Goal: Find specific page/section: Find specific page/section

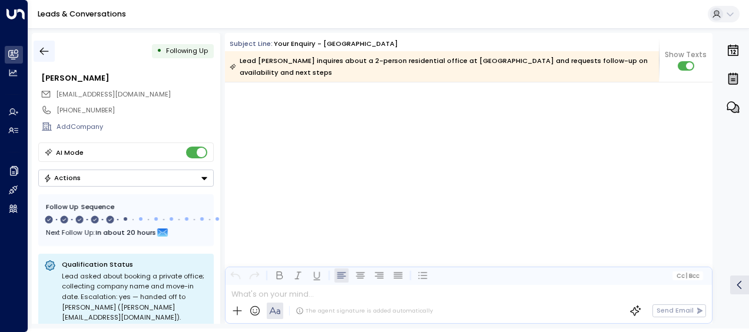
scroll to position [2093, 0]
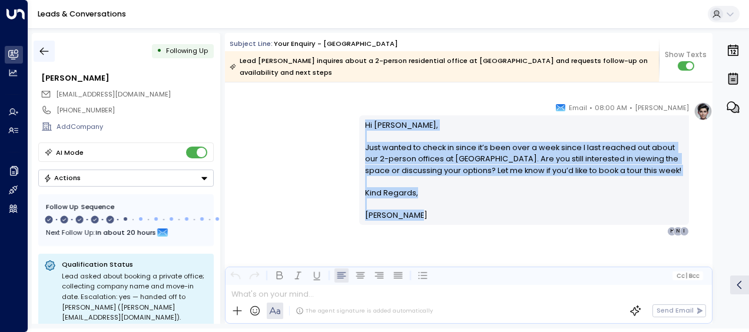
click at [44, 52] on icon "button" at bounding box center [44, 51] width 12 height 12
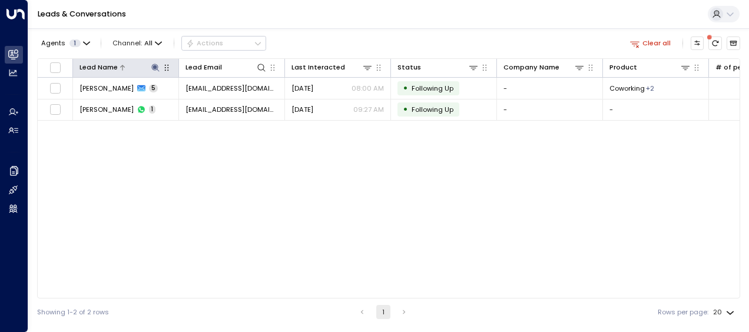
click at [155, 65] on icon at bounding box center [155, 68] width 8 height 8
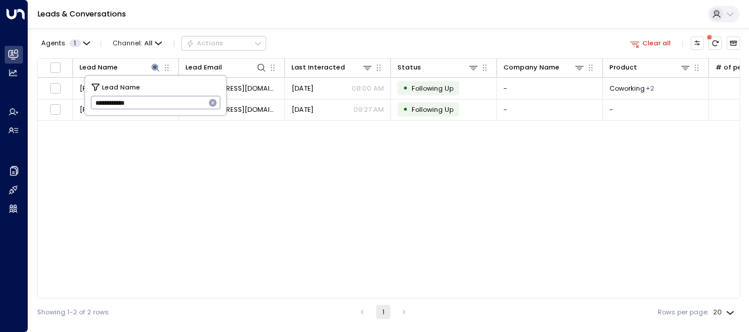
drag, startPoint x: 92, startPoint y: 102, endPoint x: 170, endPoint y: 104, distance: 77.2
click at [170, 104] on input "**********" at bounding box center [148, 102] width 115 height 19
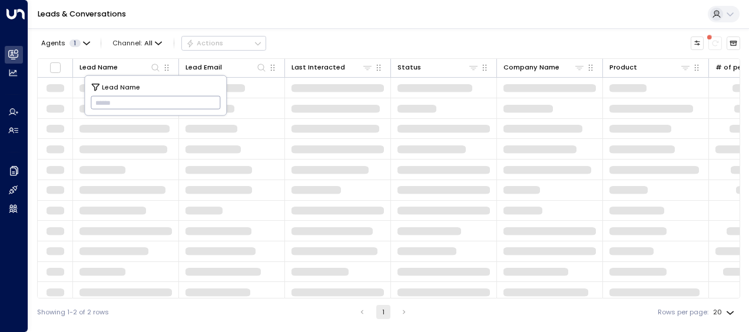
click at [102, 104] on input "text" at bounding box center [156, 102] width 130 height 19
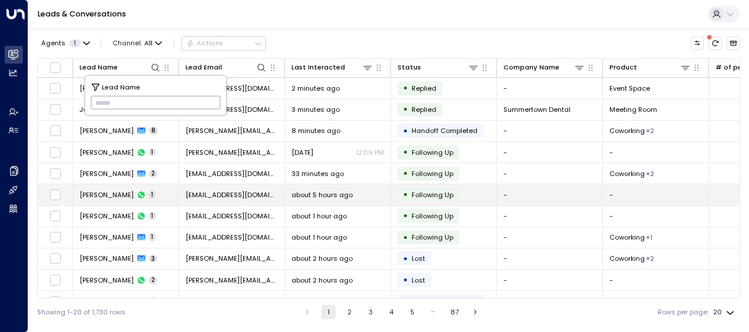
type input "**********"
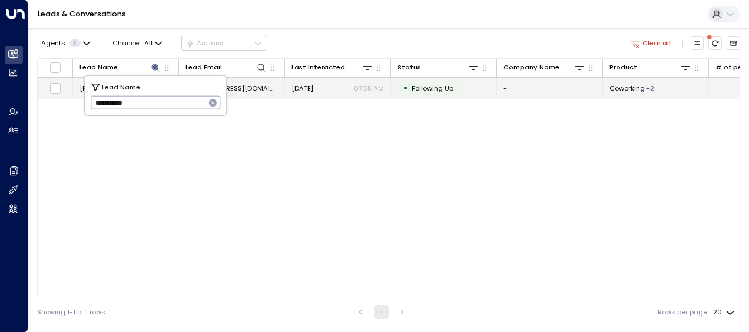
click at [298, 87] on span "[DATE]" at bounding box center [303, 88] width 22 height 9
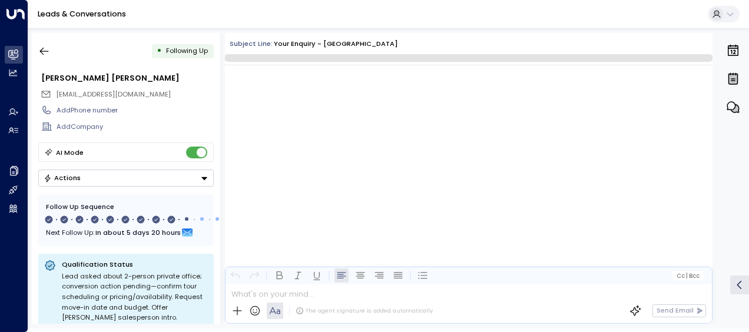
scroll to position [4215, 0]
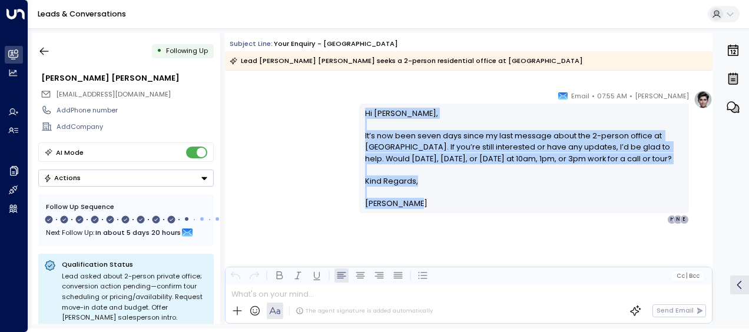
drag, startPoint x: 363, startPoint y: 113, endPoint x: 436, endPoint y: 222, distance: 130.8
click at [436, 213] on div "Hi [PERSON_NAME], It’s now been seven days since my last message about the 2-pe…" at bounding box center [524, 158] width 330 height 109
drag, startPoint x: 436, startPoint y: 222, endPoint x: 389, endPoint y: 155, distance: 82.0
copy div "Hi [PERSON_NAME], It’s now been seven days since my last message about the 2-pe…"
click at [45, 45] on icon "button" at bounding box center [44, 51] width 12 height 12
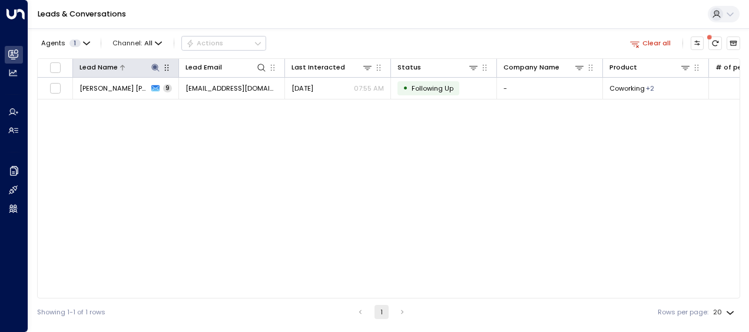
click at [153, 67] on icon at bounding box center [155, 68] width 8 height 8
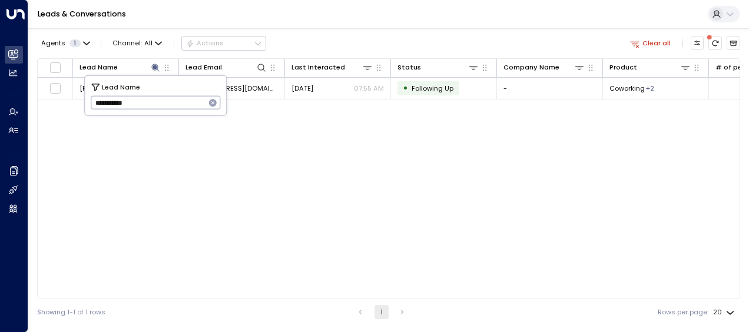
drag, startPoint x: 94, startPoint y: 101, endPoint x: 151, endPoint y: 105, distance: 57.9
click at [151, 105] on input "**********" at bounding box center [148, 102] width 115 height 19
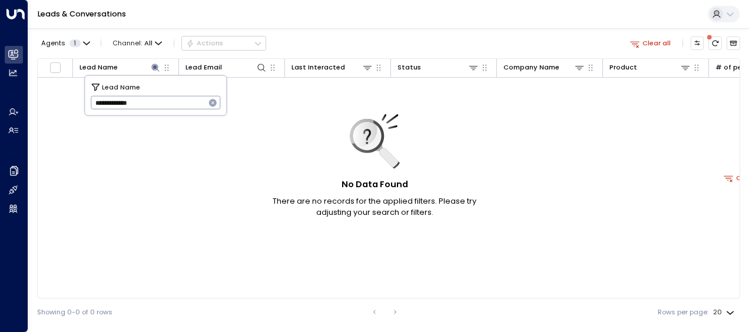
type input "**********"
drag, startPoint x: 95, startPoint y: 105, endPoint x: 165, endPoint y: 106, distance: 69.5
click at [165, 106] on input "**********" at bounding box center [148, 102] width 115 height 19
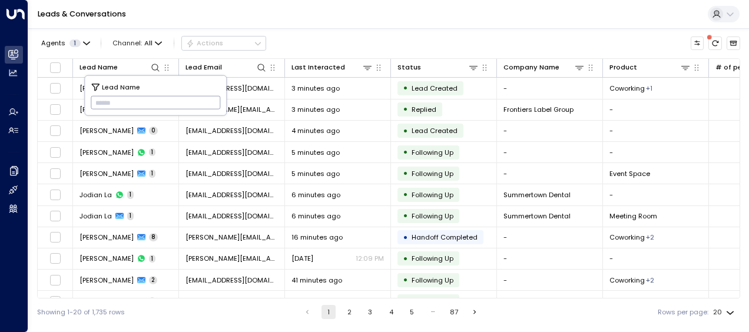
click at [105, 99] on input "text" at bounding box center [156, 102] width 130 height 19
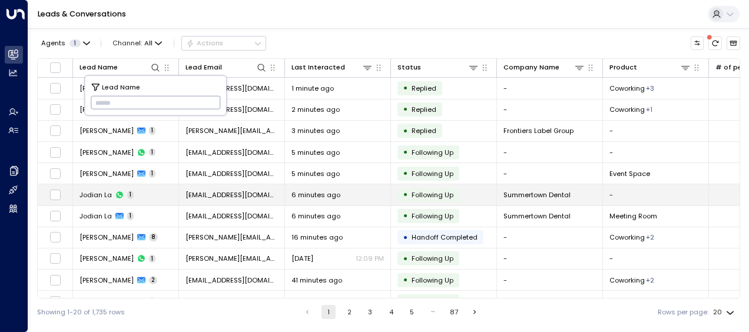
type input "**********"
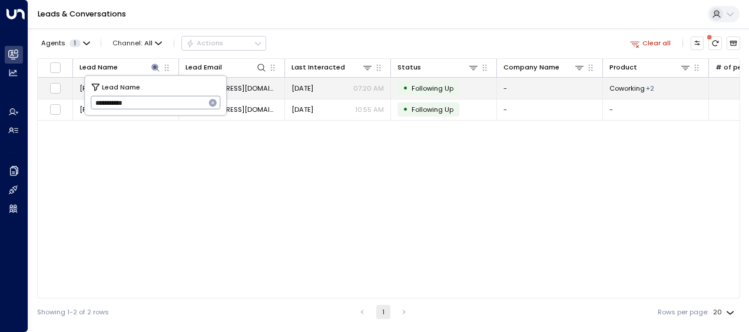
click at [307, 86] on span "[DATE]" at bounding box center [303, 88] width 22 height 9
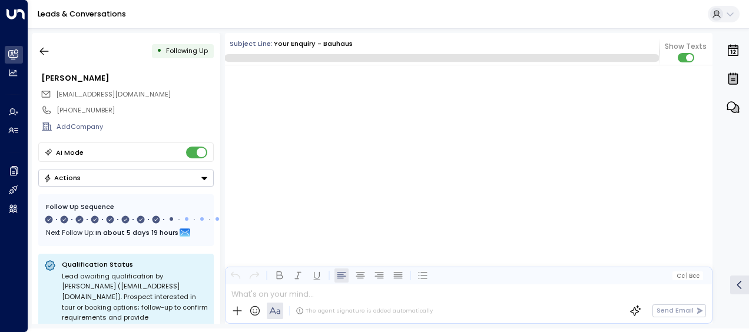
scroll to position [4158, 0]
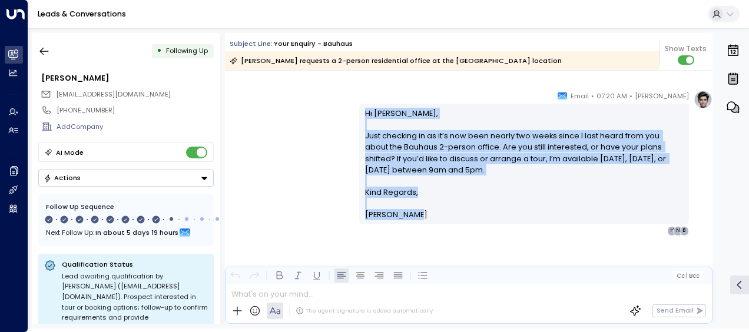
drag, startPoint x: 390, startPoint y: 140, endPoint x: 436, endPoint y: 221, distance: 93.4
click at [436, 221] on div "Hi [PERSON_NAME], Just checking in as it’s now been nearly two weeks since I la…" at bounding box center [524, 164] width 330 height 121
drag, startPoint x: 436, startPoint y: 221, endPoint x: 383, endPoint y: 150, distance: 88.8
copy div "Hi [PERSON_NAME], Just checking in as it’s now been nearly two weeks since I la…"
click at [45, 51] on icon "button" at bounding box center [44, 51] width 12 height 12
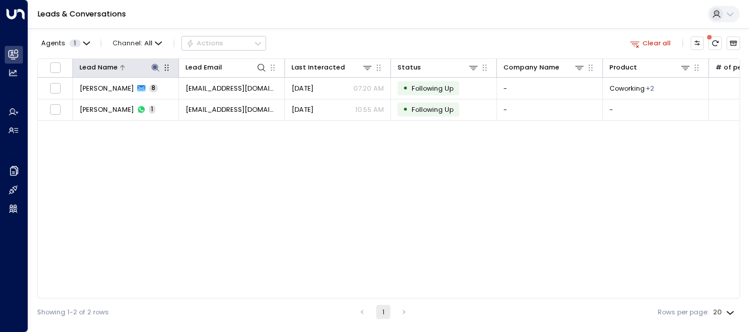
click at [157, 72] on icon at bounding box center [155, 67] width 9 height 9
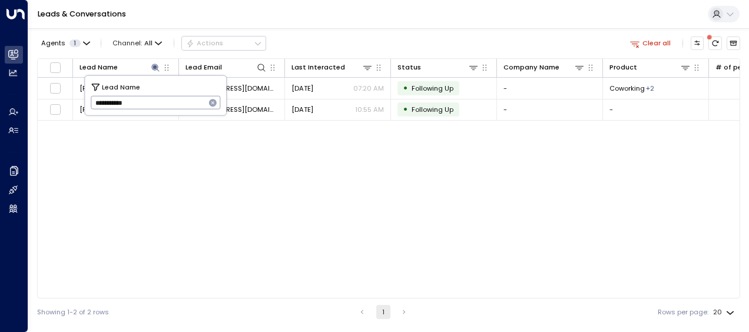
drag, startPoint x: 90, startPoint y: 101, endPoint x: 161, endPoint y: 100, distance: 71.3
click at [161, 100] on div "**********" at bounding box center [155, 95] width 141 height 39
drag, startPoint x: 92, startPoint y: 100, endPoint x: 145, endPoint y: 100, distance: 53.6
click at [145, 100] on input "**********" at bounding box center [148, 102] width 115 height 19
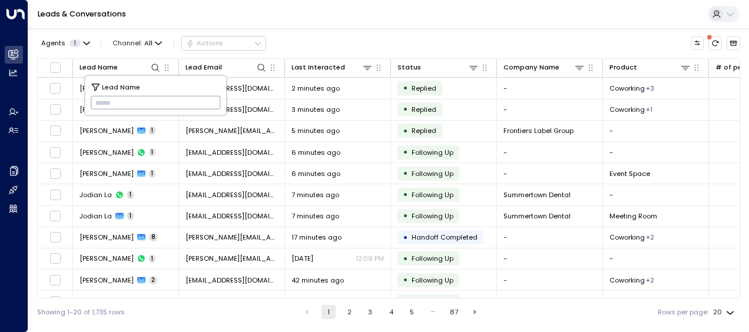
click at [100, 102] on input "text" at bounding box center [156, 102] width 130 height 19
type input "**********"
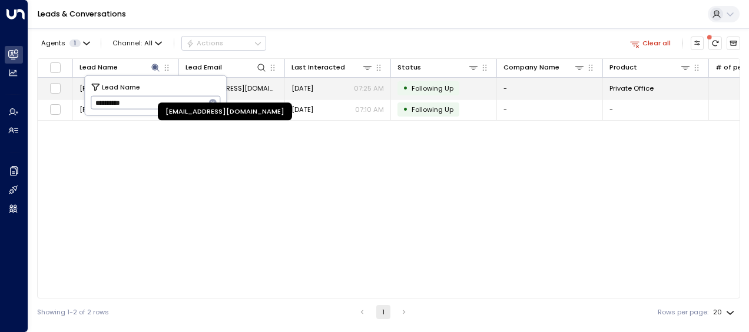
click at [250, 86] on span "[EMAIL_ADDRESS][DOMAIN_NAME]" at bounding box center [232, 88] width 92 height 9
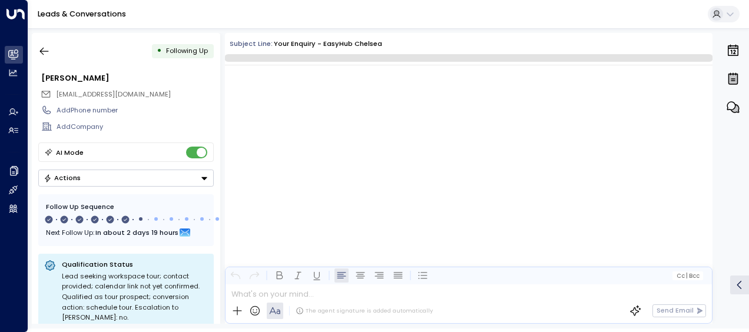
scroll to position [2843, 0]
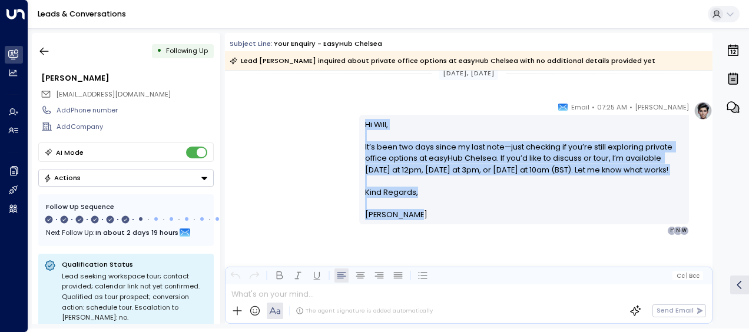
drag, startPoint x: 362, startPoint y: 121, endPoint x: 439, endPoint y: 230, distance: 133.2
click at [439, 230] on div "[PERSON_NAME] • 07:25 AM • Email Hi Will, It’s been two days since my last note…" at bounding box center [524, 168] width 330 height 134
drag, startPoint x: 439, startPoint y: 230, endPoint x: 392, endPoint y: 163, distance: 82.0
copy div "Hi Will, It’s been two days since my last note—just checking if you’re still ex…"
click at [44, 50] on icon "button" at bounding box center [44, 51] width 12 height 12
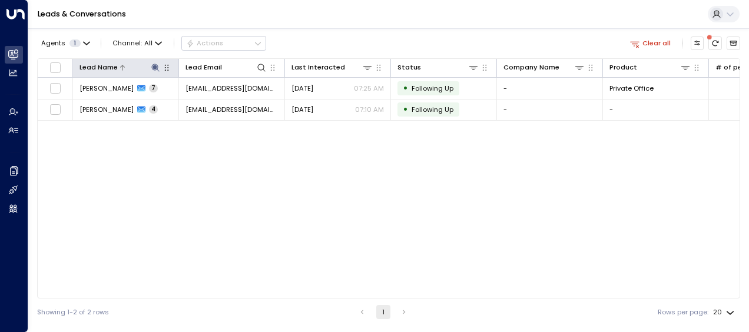
click at [154, 68] on icon at bounding box center [155, 68] width 8 height 8
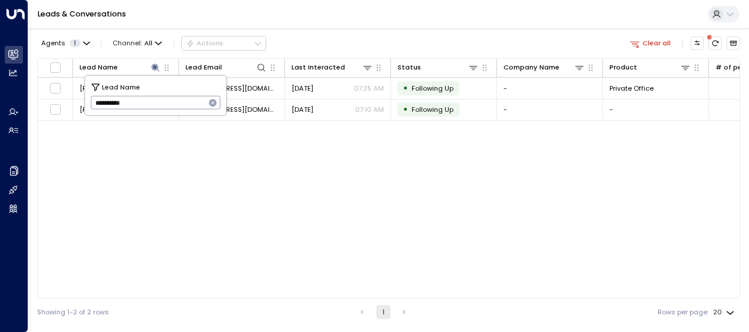
drag, startPoint x: 94, startPoint y: 103, endPoint x: 144, endPoint y: 106, distance: 49.6
click at [144, 106] on input "**********" at bounding box center [148, 102] width 115 height 19
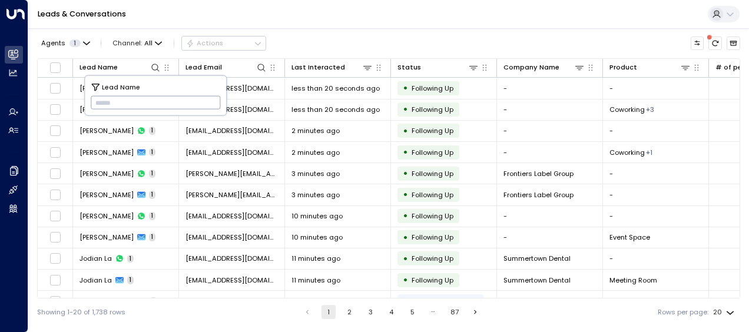
click at [97, 101] on input "text" at bounding box center [156, 102] width 130 height 19
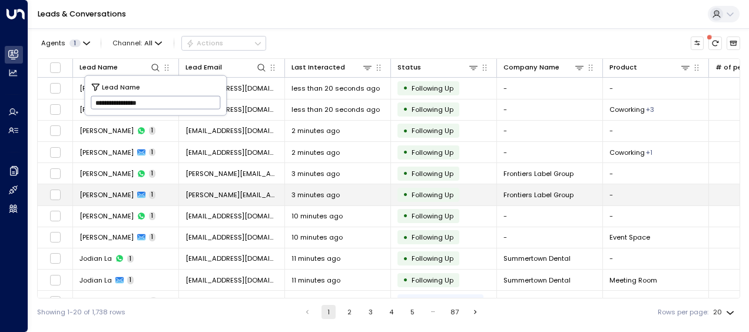
drag, startPoint x: 97, startPoint y: 101, endPoint x: 113, endPoint y: 202, distance: 102.1
click at [113, 202] on td "[PERSON_NAME] 1" at bounding box center [126, 194] width 106 height 21
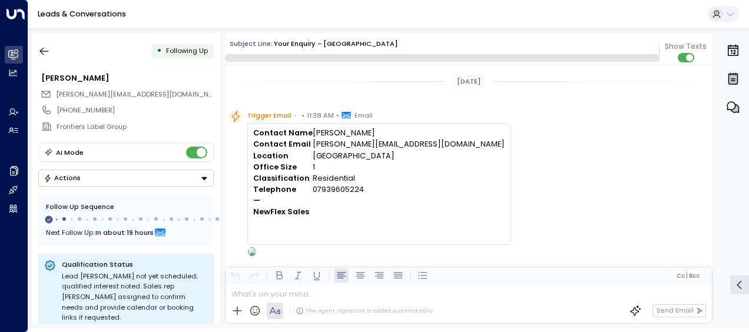
scroll to position [552, 0]
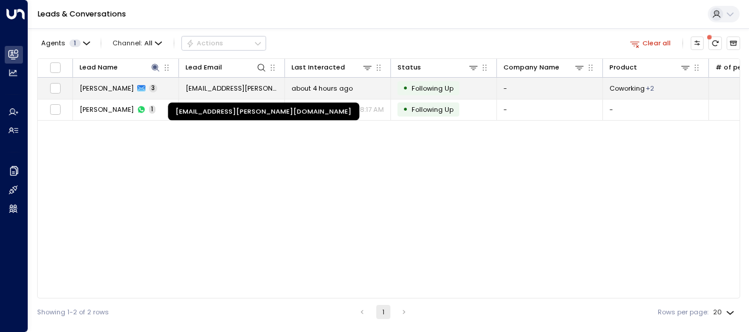
click at [210, 87] on span "[EMAIL_ADDRESS][PERSON_NAME][DOMAIN_NAME]" at bounding box center [232, 88] width 92 height 9
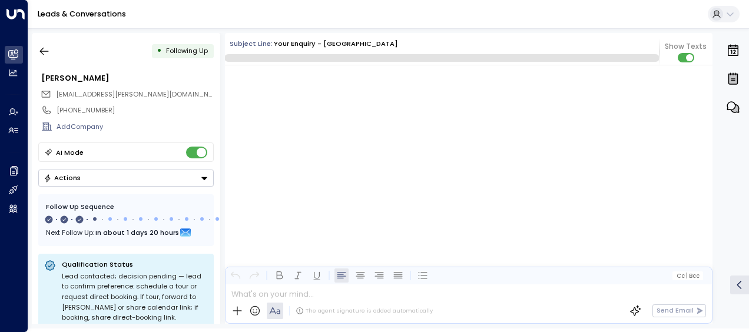
scroll to position [835, 0]
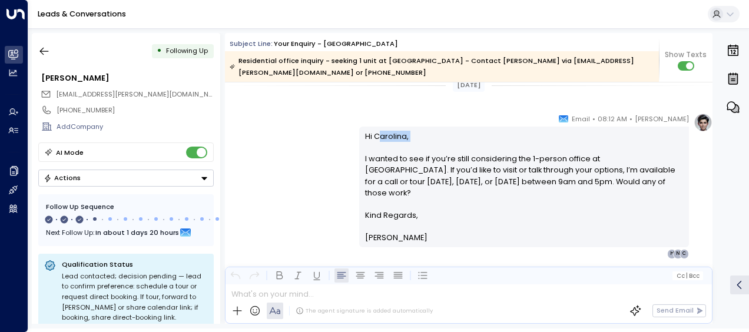
drag, startPoint x: 329, startPoint y: 141, endPoint x: 377, endPoint y: 133, distance: 49.0
click at [377, 133] on div "[PERSON_NAME] • 08:12 AM • Email Hi Carolina, I wanted to see if you’re still c…" at bounding box center [469, 185] width 488 height 145
drag, startPoint x: 377, startPoint y: 133, endPoint x: 336, endPoint y: 133, distance: 41.2
click at [336, 133] on div "[PERSON_NAME] • 08:12 AM • Email Hi Carolina, I wanted to see if you’re still c…" at bounding box center [469, 185] width 488 height 145
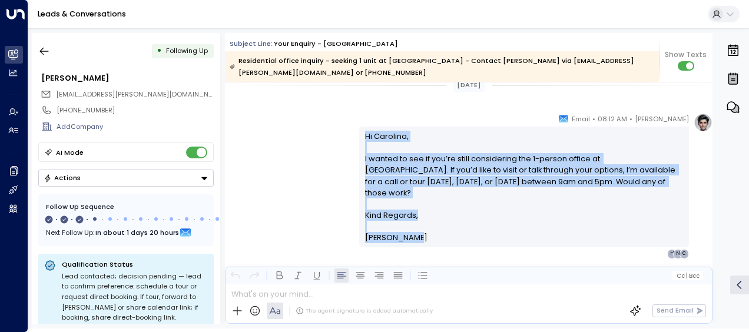
drag, startPoint x: 362, startPoint y: 134, endPoint x: 439, endPoint y: 233, distance: 125.9
click at [439, 233] on div "Hi Carolina, I wanted to see if you’re still considering the 1-person office at…" at bounding box center [524, 187] width 330 height 121
drag, startPoint x: 439, startPoint y: 233, endPoint x: 392, endPoint y: 174, distance: 75.8
copy div "Hi Carolina, I wanted to see if you’re still considering the 1-person office at…"
click at [47, 47] on icon "button" at bounding box center [44, 51] width 12 height 12
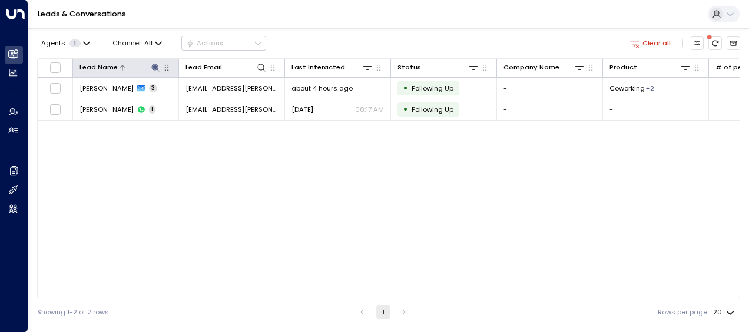
click at [155, 64] on icon at bounding box center [155, 67] width 9 height 9
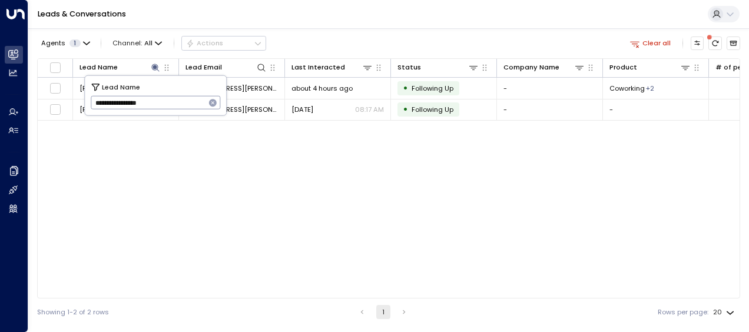
drag, startPoint x: 91, startPoint y: 105, endPoint x: 197, endPoint y: 104, distance: 106.0
click at [197, 104] on input "**********" at bounding box center [148, 102] width 115 height 19
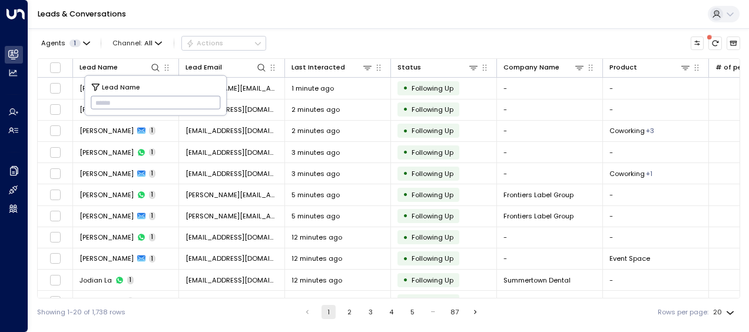
click at [95, 100] on input "text" at bounding box center [156, 102] width 130 height 19
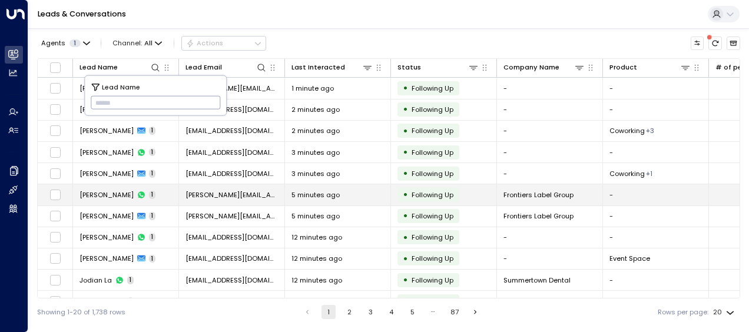
type input "**********"
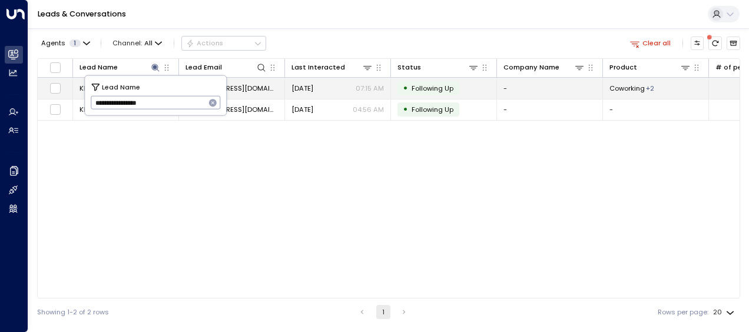
click at [306, 85] on span "[DATE]" at bounding box center [303, 88] width 22 height 9
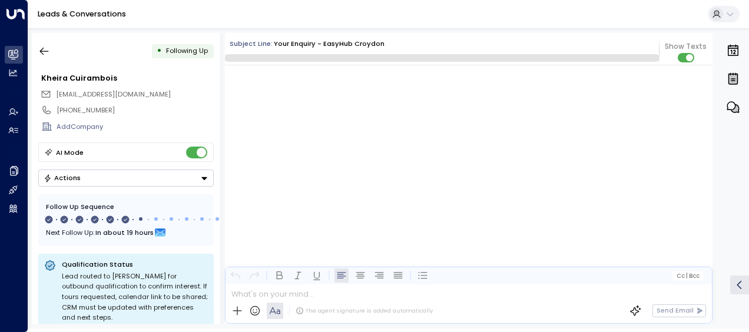
scroll to position [2684, 0]
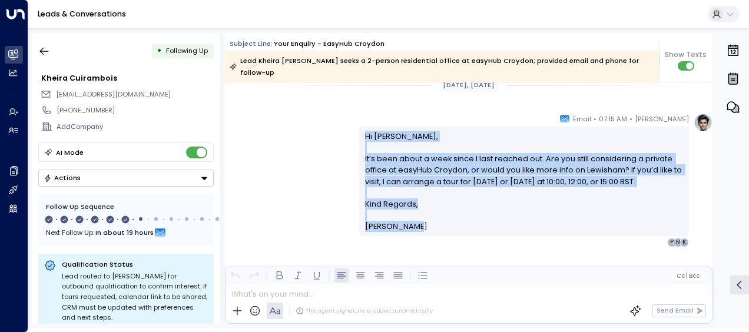
drag, startPoint x: 363, startPoint y: 124, endPoint x: 449, endPoint y: 236, distance: 141.6
click at [449, 236] on div "[PERSON_NAME] • 07:15 AM • Email Hi Kheira, It’s been about a week since I last…" at bounding box center [469, 227] width 488 height 229
drag, startPoint x: 449, startPoint y: 236, endPoint x: 370, endPoint y: 143, distance: 121.6
copy div "Hi [PERSON_NAME], It’s been about a week since I last reached out. Are you stil…"
